Goal: Check status: Check status

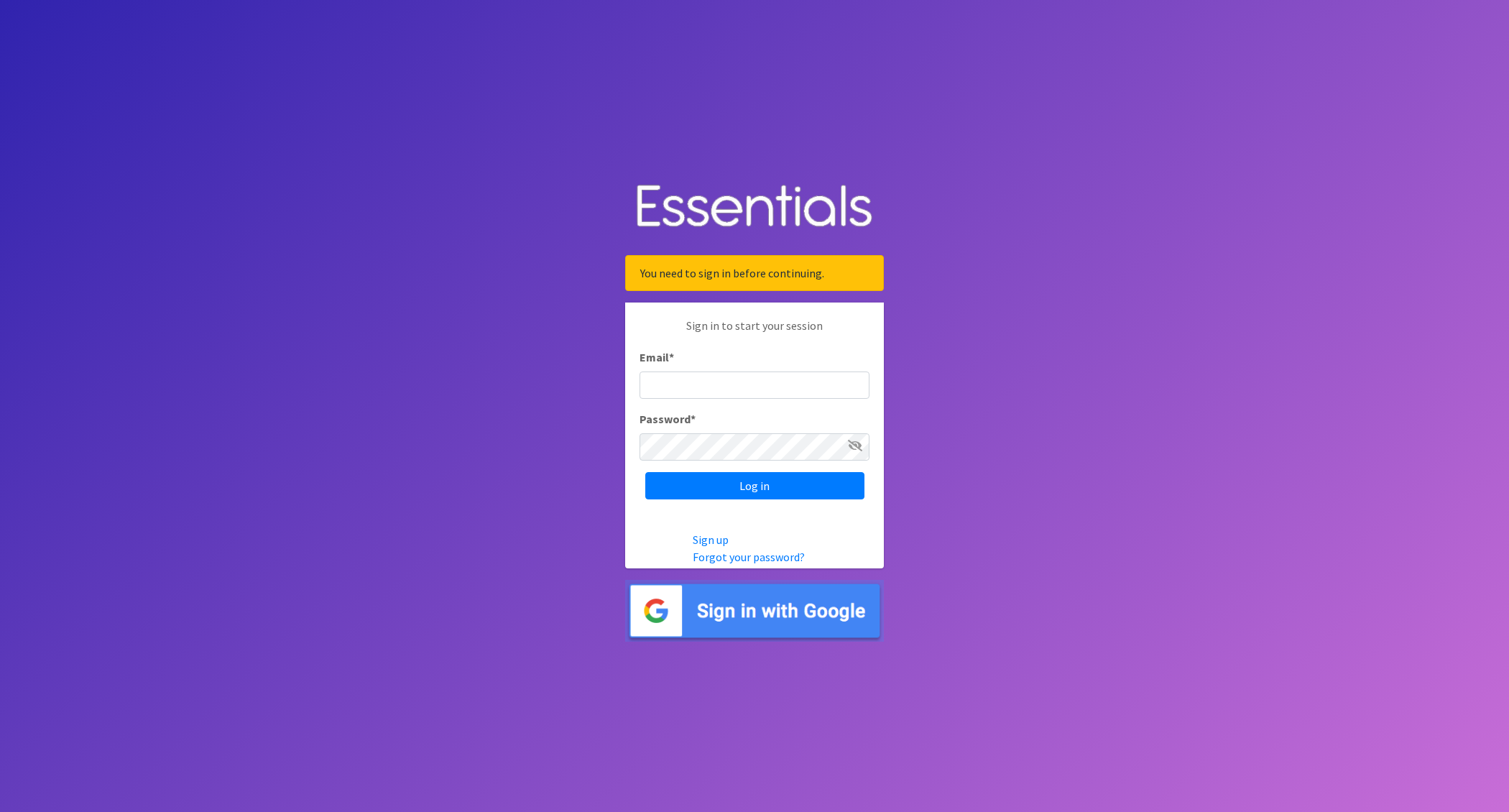
type input "nick@coverdgc.org"
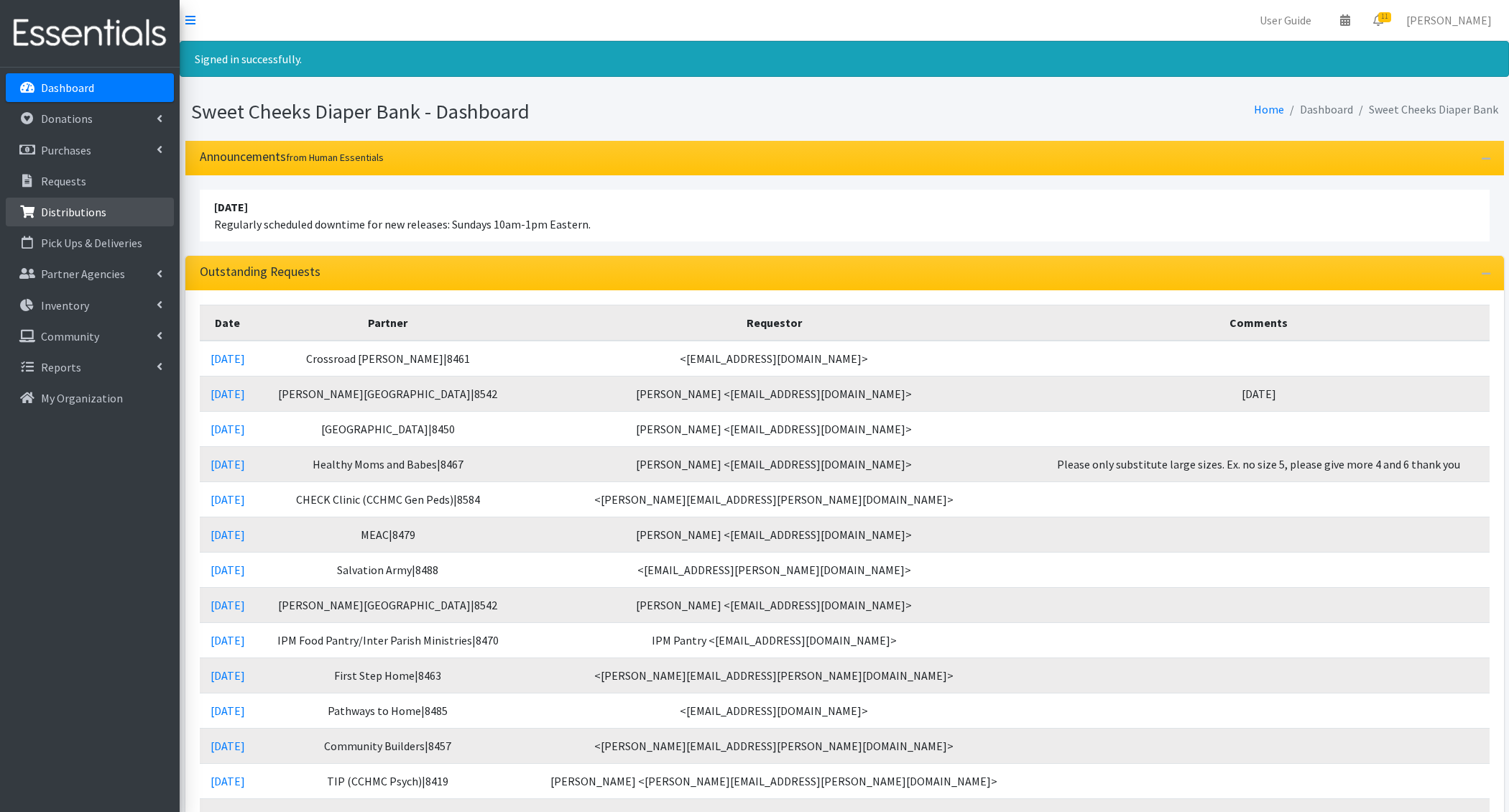
click at [84, 222] on link "Distributions" at bounding box center [89, 212] width 169 height 29
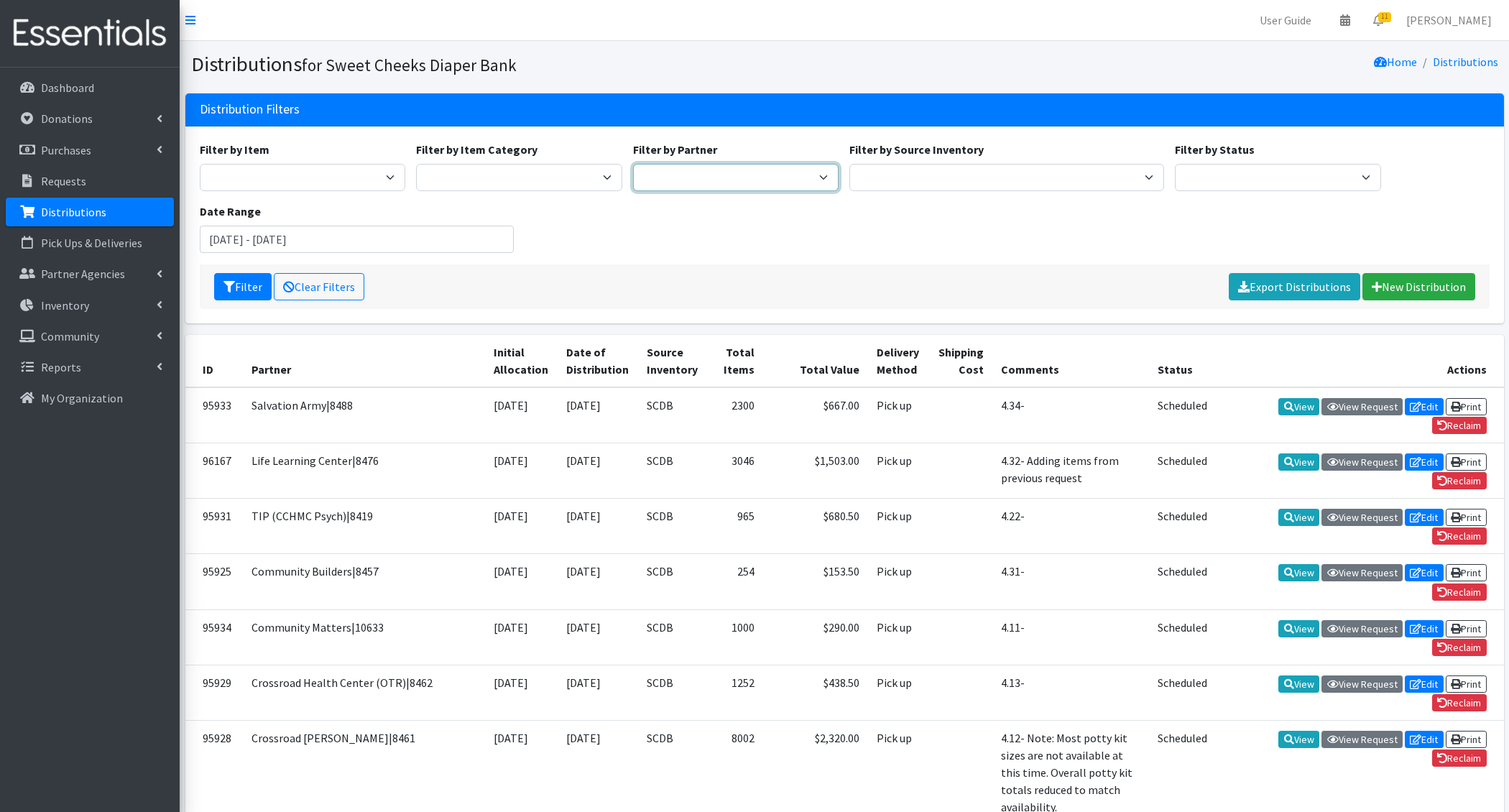
click at [690, 170] on select "Adams/Brown County CAA|8446 Baby Steps at St. Elizabeth|8498 Bethany House|8542…" at bounding box center [736, 177] width 207 height 27
select select "194"
click at [633, 164] on select "Adams/Brown County CAA|8446 Baby Steps at St. Elizabeth|8498 Bethany House|8542…" at bounding box center [736, 177] width 207 height 27
click at [226, 281] on icon "submit" at bounding box center [229, 286] width 12 height 12
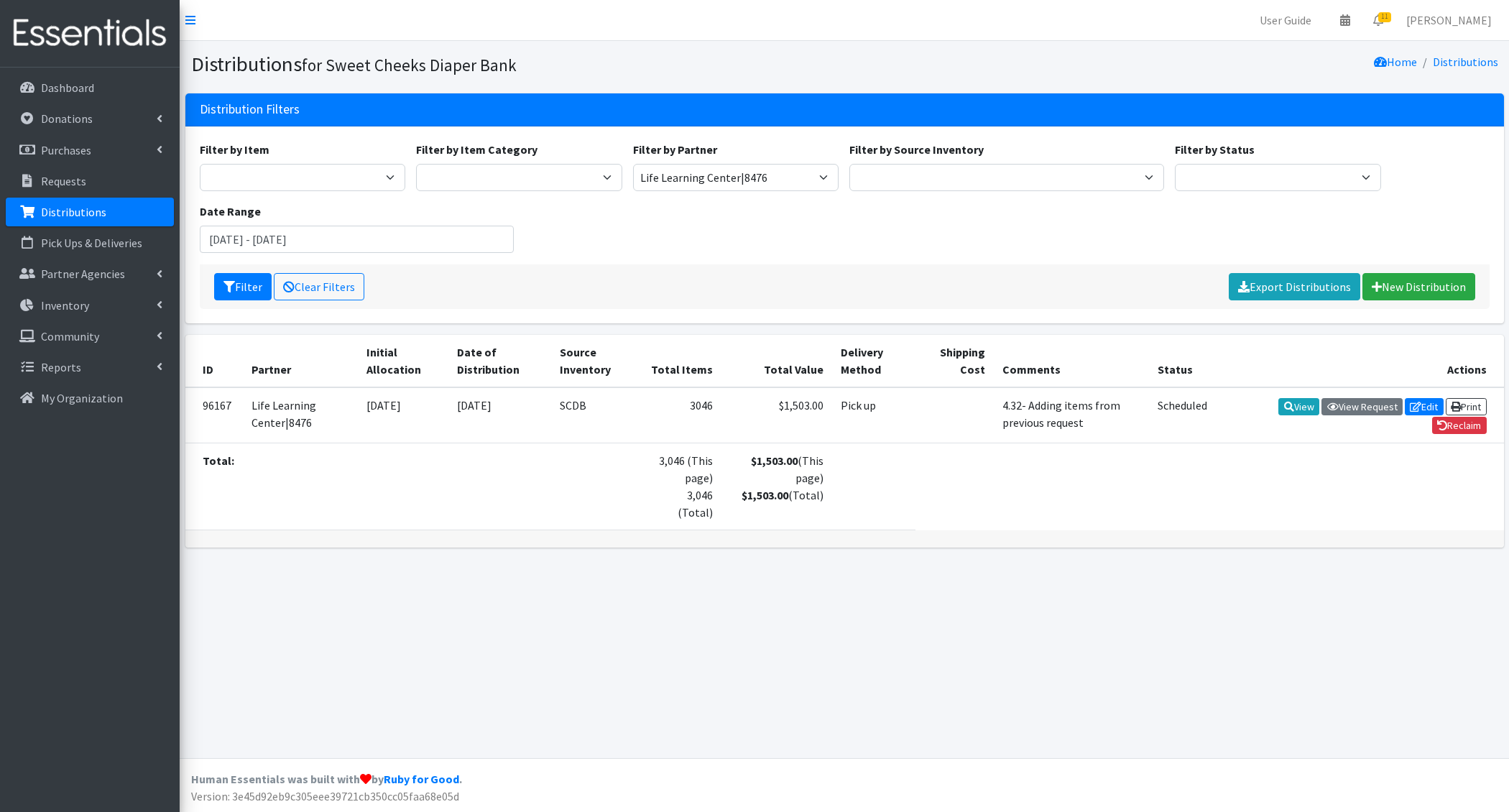
click at [1075, 531] on div "ID Partner Initial Allocation Date of Distribution Source Inventory Total Items…" at bounding box center [844, 446] width 1330 height 224
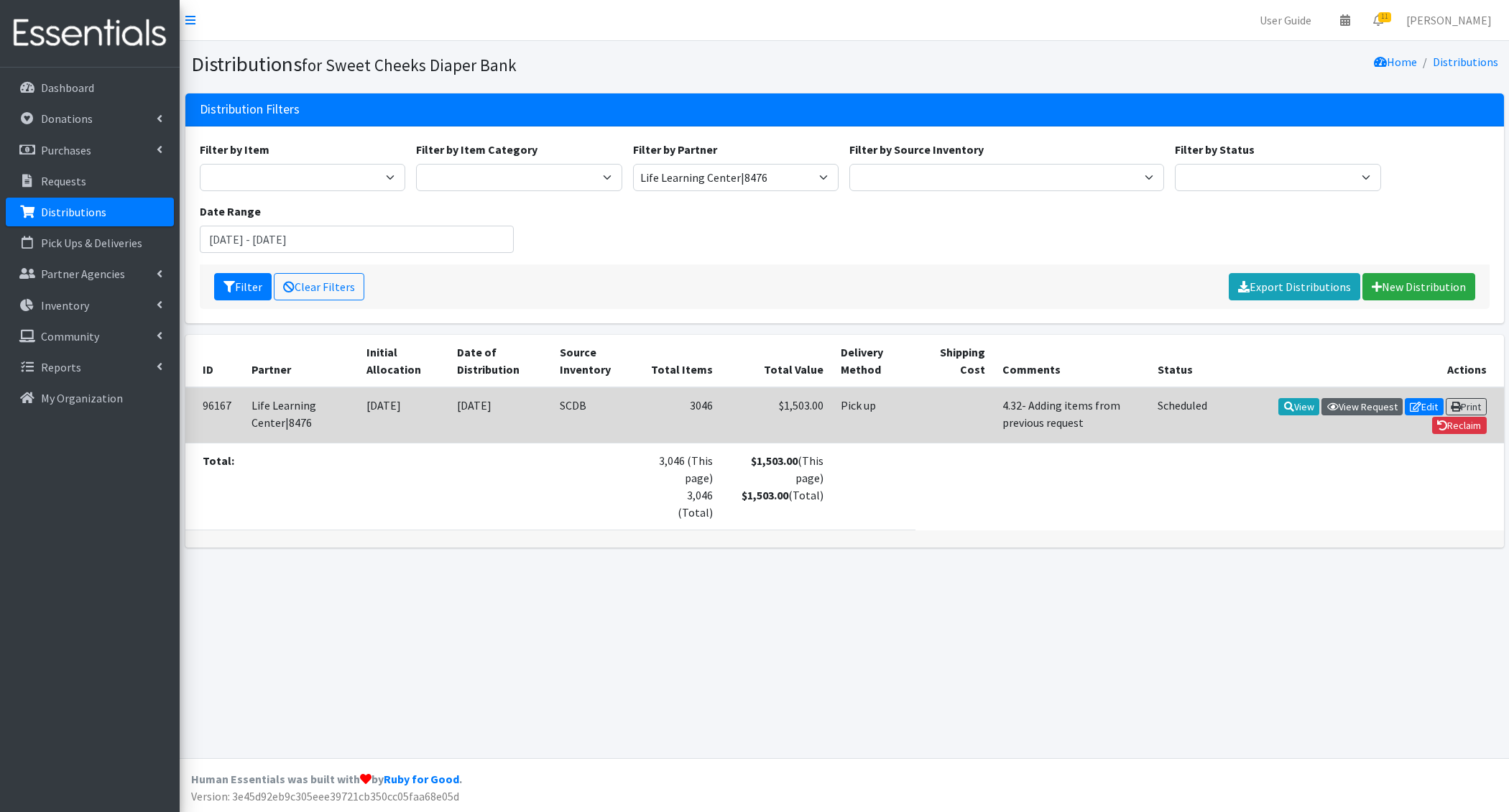
click at [1366, 398] on link "View Request" at bounding box center [1362, 407] width 82 height 17
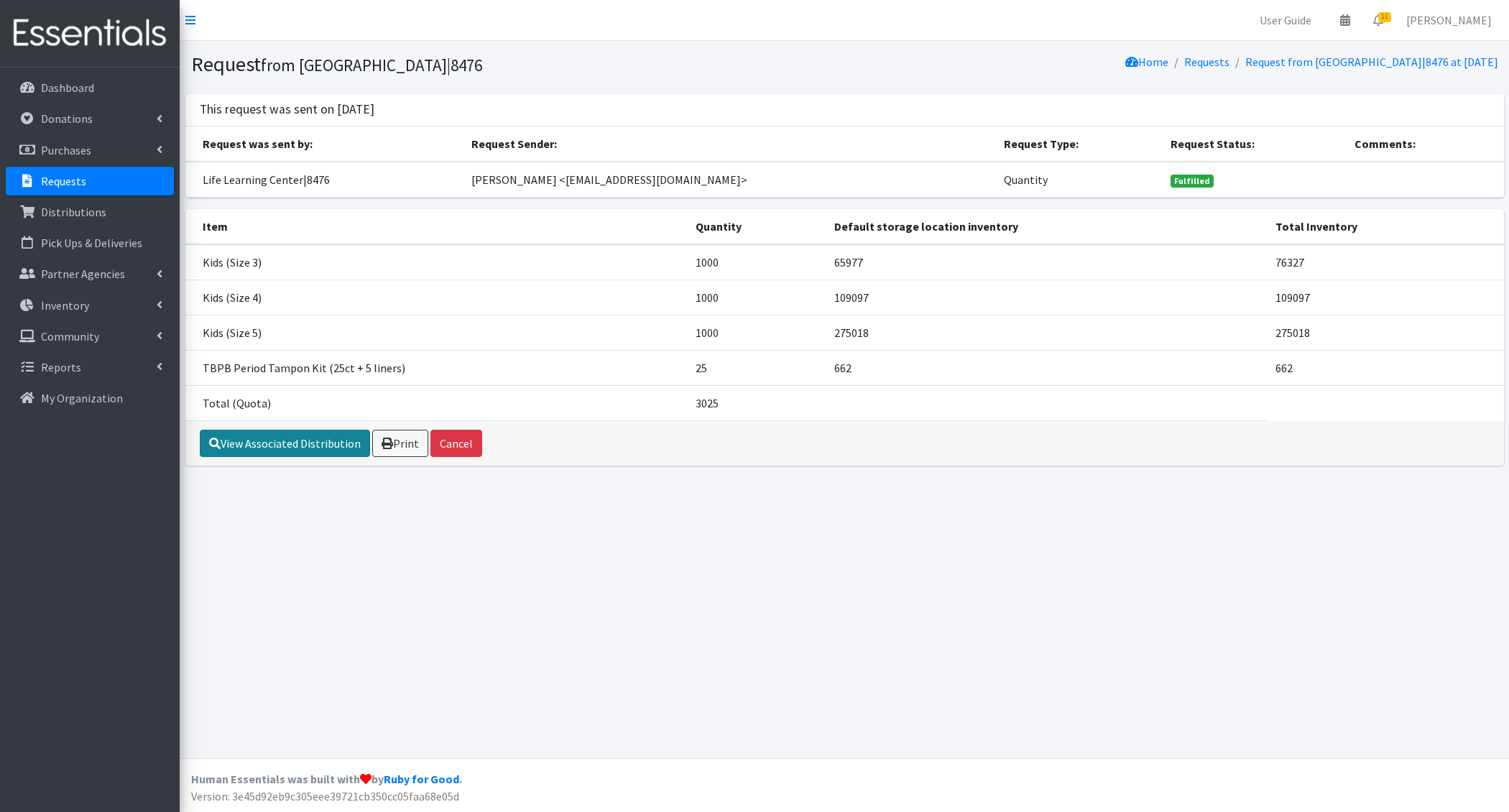
click at [276, 443] on link "View Associated Distribution" at bounding box center [284, 442] width 170 height 27
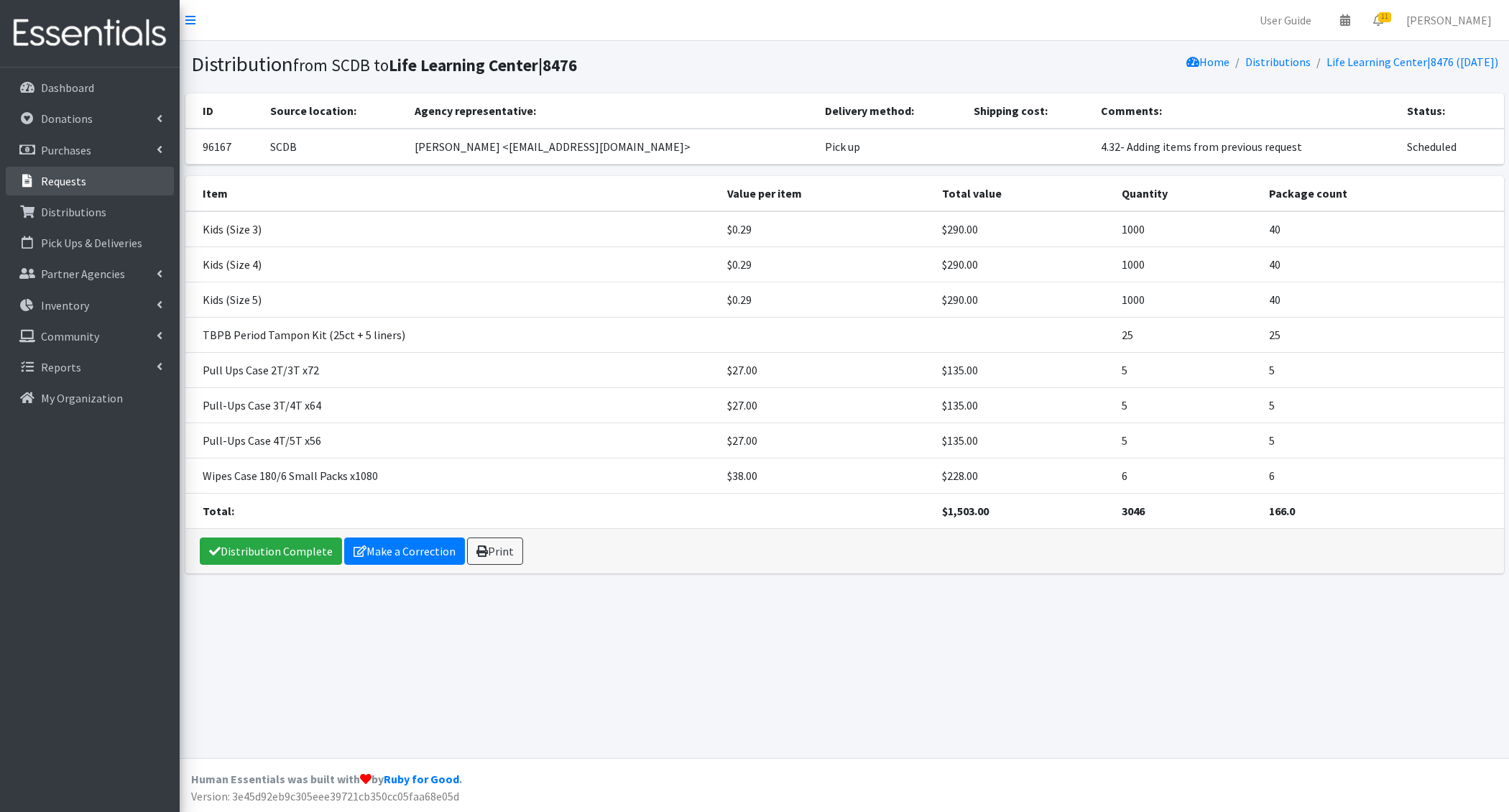
click at [85, 183] on link "Requests" at bounding box center [89, 181] width 169 height 29
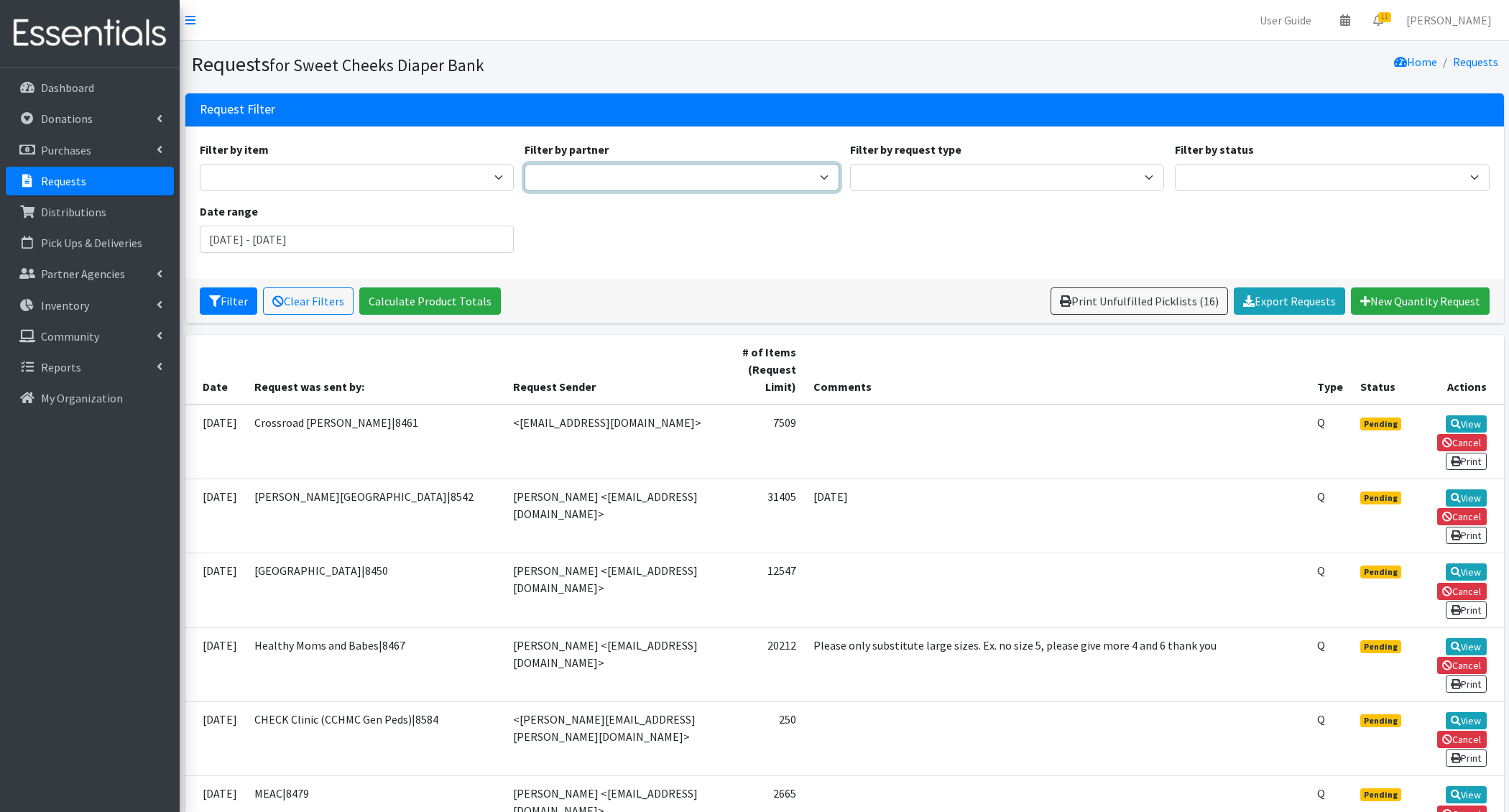
click at [595, 179] on select "Adams/Brown County CAA|8446 Avondale Adventist Pantry Baby Basics of Cincinnati…" at bounding box center [682, 177] width 315 height 27
select select "194"
click at [525, 164] on select "Adams/Brown County CAA|8446 Avondale Adventist Pantry Baby Basics of Cincinnati…" at bounding box center [682, 177] width 315 height 27
click at [236, 310] on button "Filter" at bounding box center [228, 300] width 57 height 27
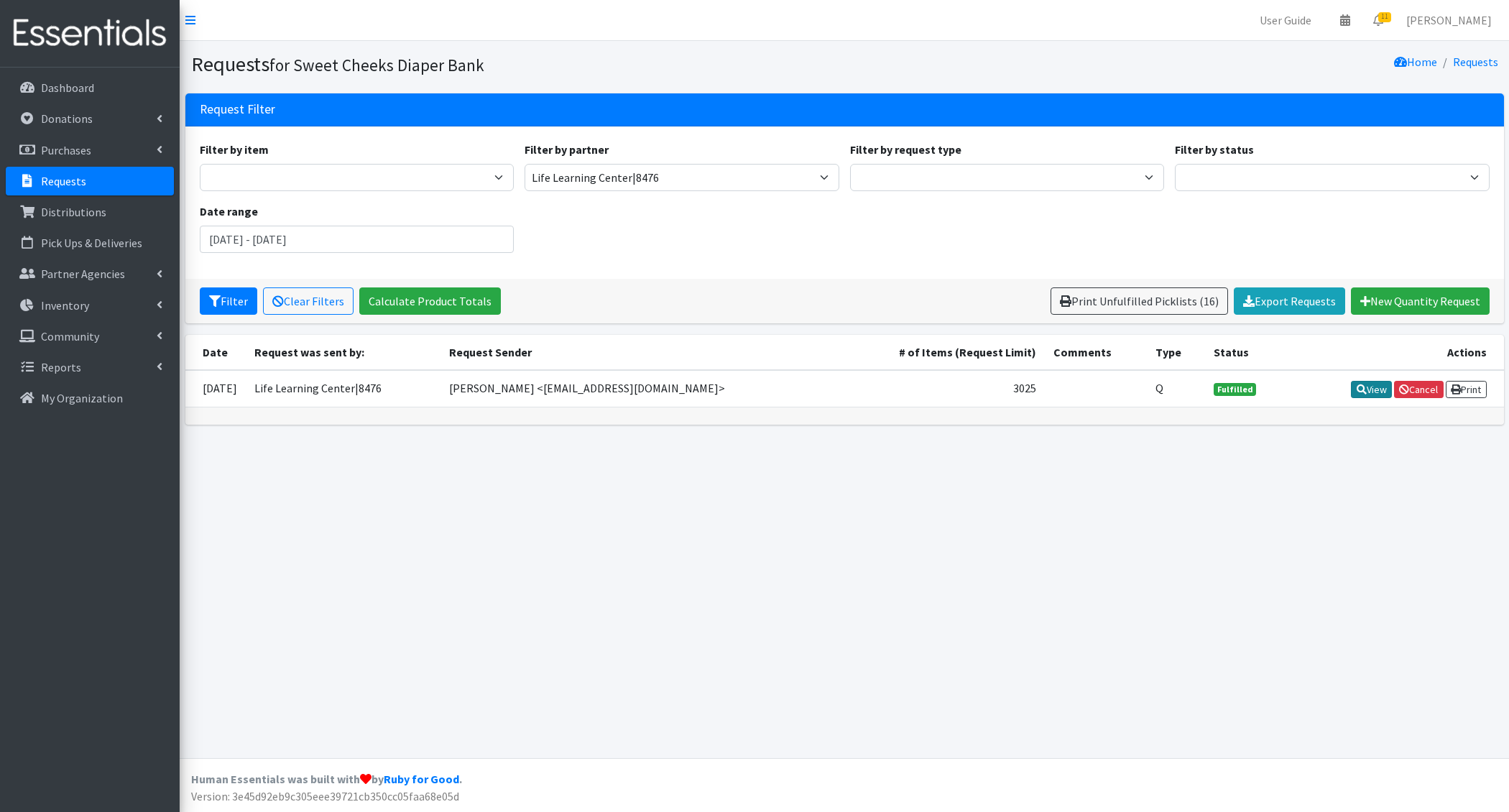
click at [1367, 383] on link "View" at bounding box center [1372, 389] width 41 height 17
